Goal: Communication & Community: Ask a question

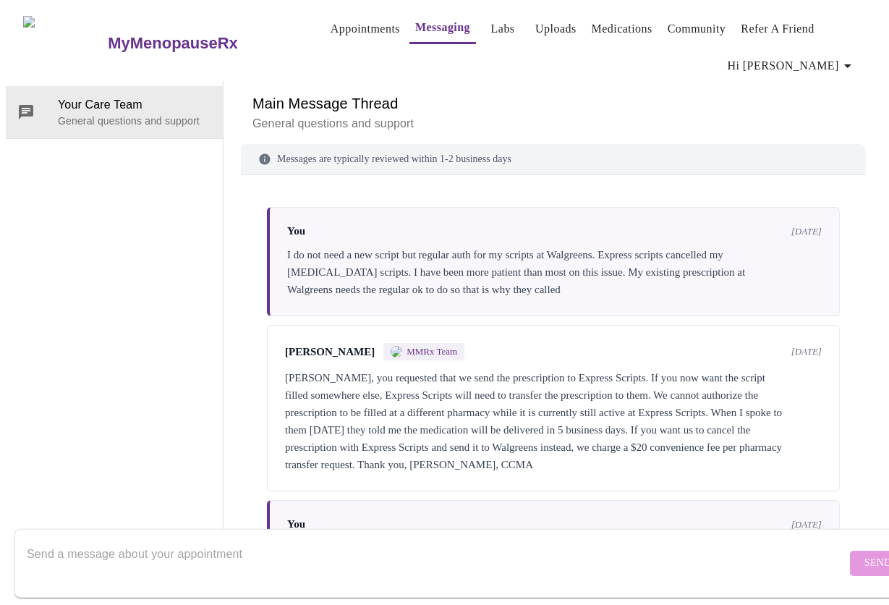
scroll to position [3013, 0]
